Goal: Communication & Community: Answer question/provide support

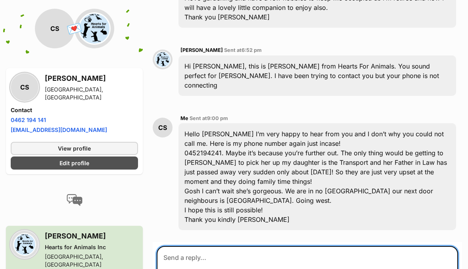
click at [202, 246] on textarea at bounding box center [308, 270] width 302 height 48
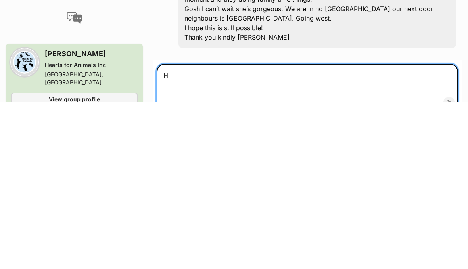
scroll to position [327, 0]
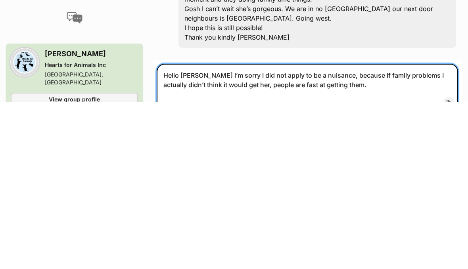
click at [203, 232] on textarea "Hello Glen I’m sorry I did not apply to be a nuisance, because if family proble…" at bounding box center [308, 256] width 302 height 48
click at [359, 232] on textarea "Hello Glen I’m sorry I did not apply to be a nuisance, because if family proble…" at bounding box center [308, 256] width 302 height 48
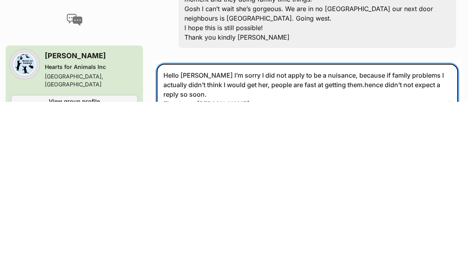
click at [225, 232] on textarea "Hello Glen I’m sorry I did not apply to be a nuisance, because if family proble…" at bounding box center [308, 258] width 302 height 52
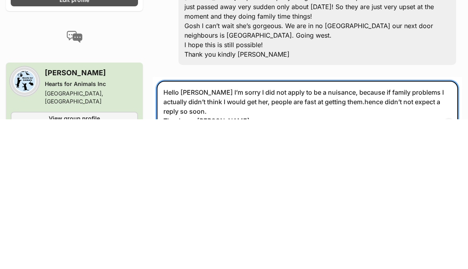
type textarea "Hello Glen I’m sorry I did not apply to be a nuisance, because if family proble…"
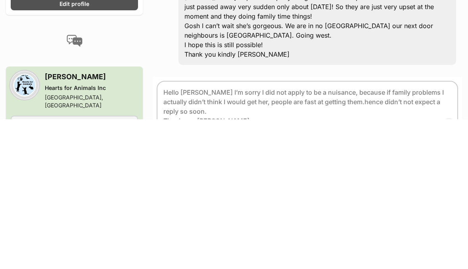
scroll to position [478, 0]
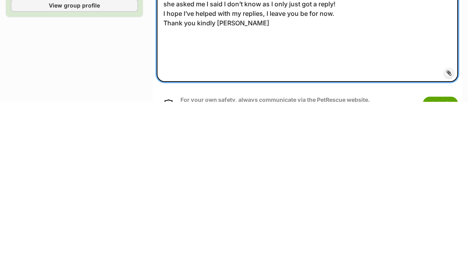
scroll to position [487, 0]
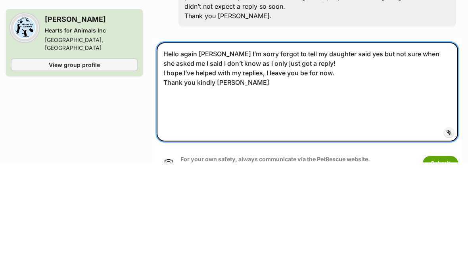
click at [245, 150] on textarea "Hello again Glen Omg I’m sorry forgot to tell my daughter said yes but not sure…" at bounding box center [308, 199] width 302 height 99
type textarea "Hello again Glen Omg I’m sorry forgot to tell you that my daughter said yes but…"
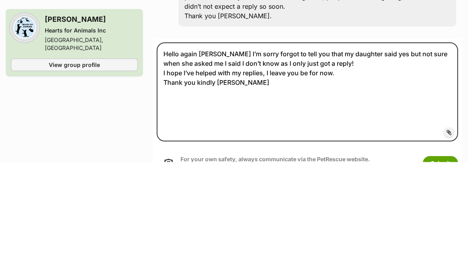
click at [441, 263] on button "Submit" at bounding box center [440, 270] width 35 height 14
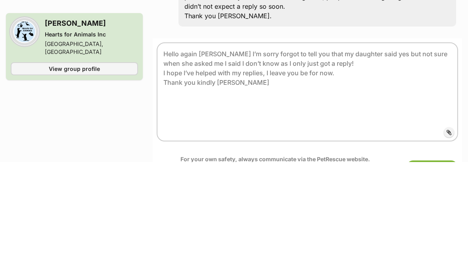
scroll to position [594, 0]
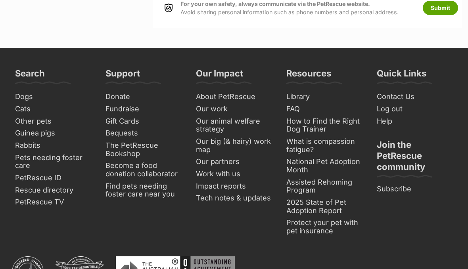
scroll to position [712, 0]
